Goal: Find specific page/section: Find specific page/section

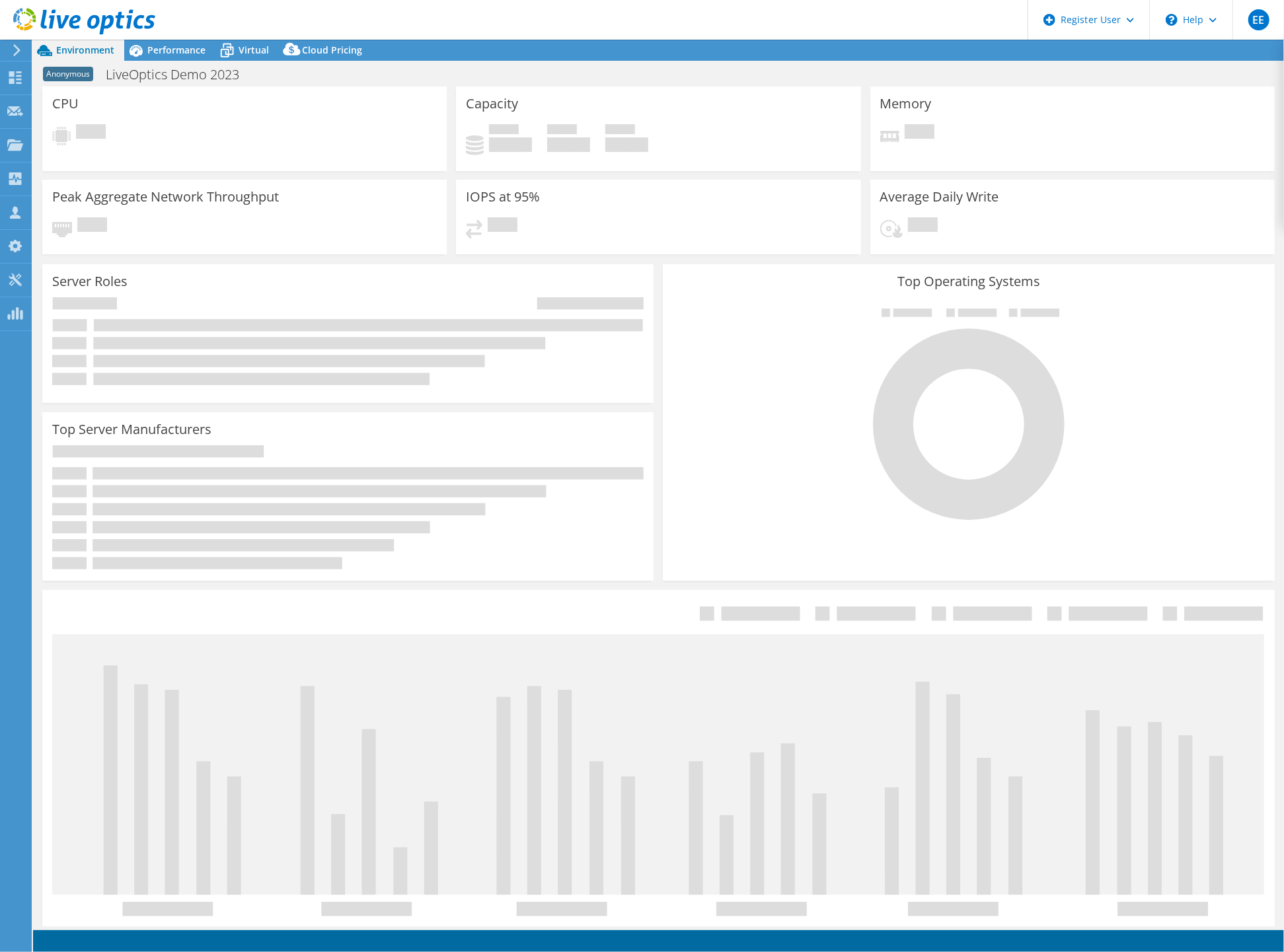
select select "USWest"
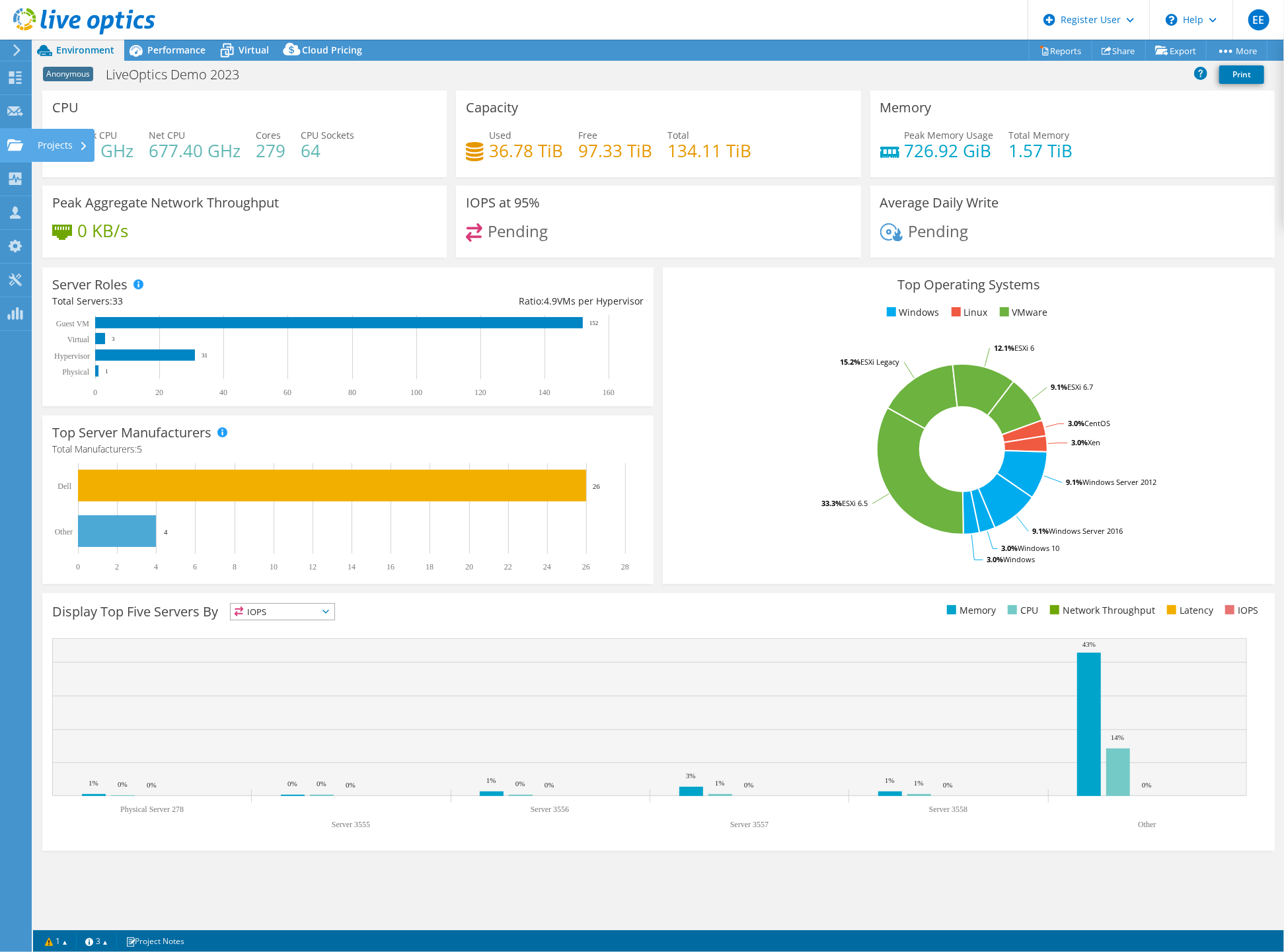
click at [15, 143] on use at bounding box center [15, 145] width 16 height 11
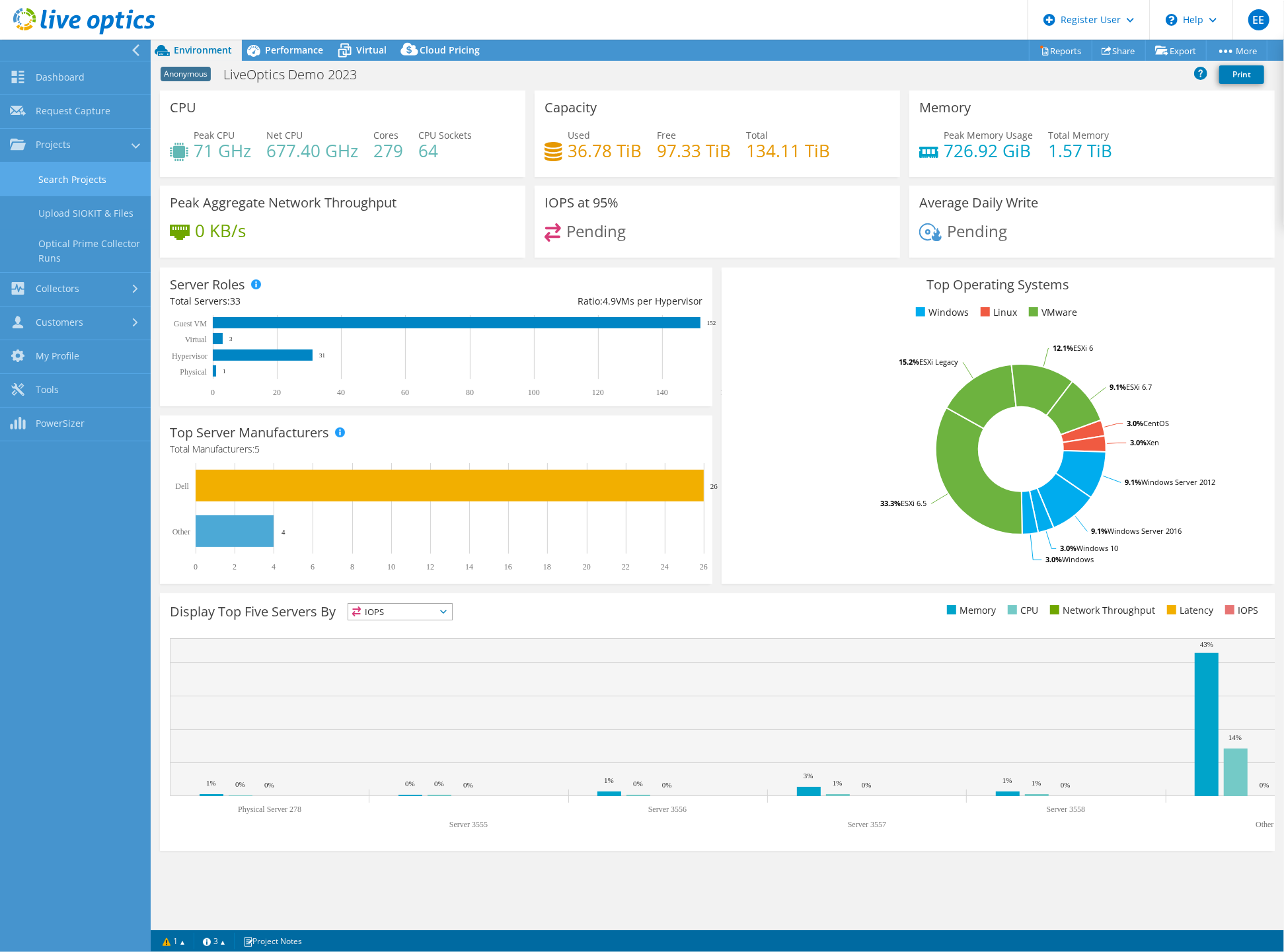
click at [65, 173] on link "Search Projects" at bounding box center [75, 179] width 151 height 33
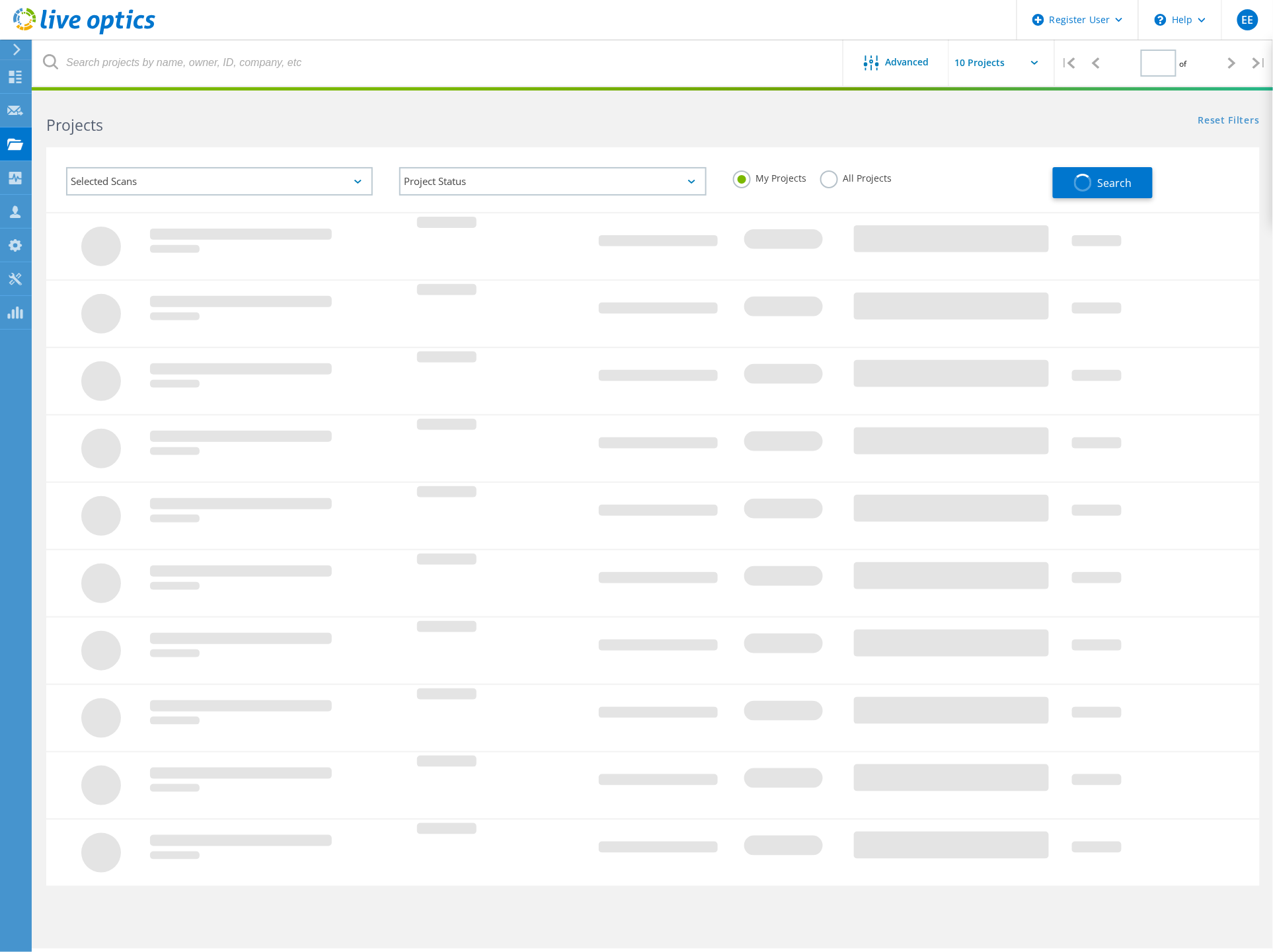
type input "1"
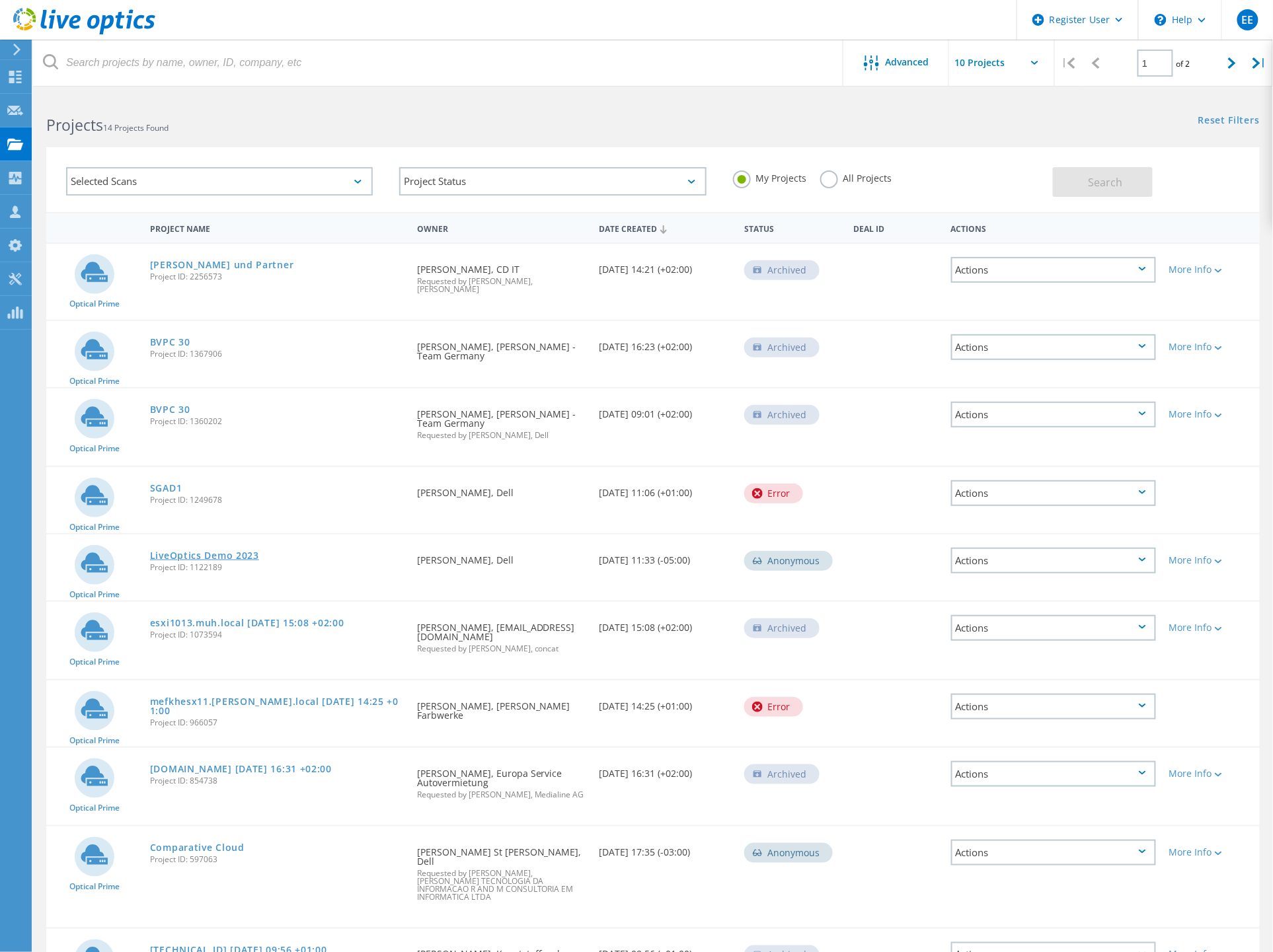
click at [204, 551] on link "LiveOptics Demo 2023" at bounding box center [205, 555] width 109 height 9
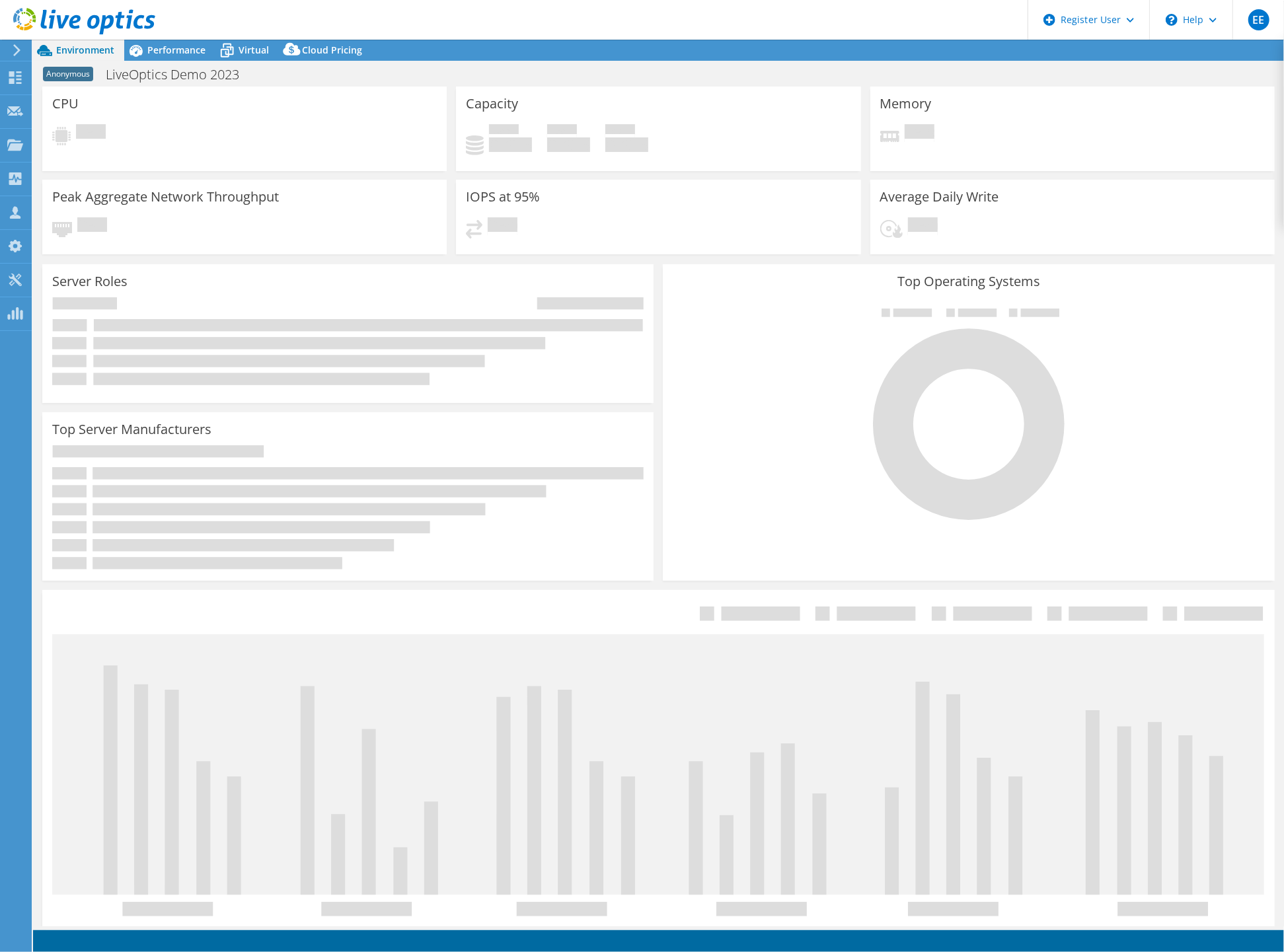
select select "USWest"
select select "USD"
